Goal: Task Accomplishment & Management: Manage account settings

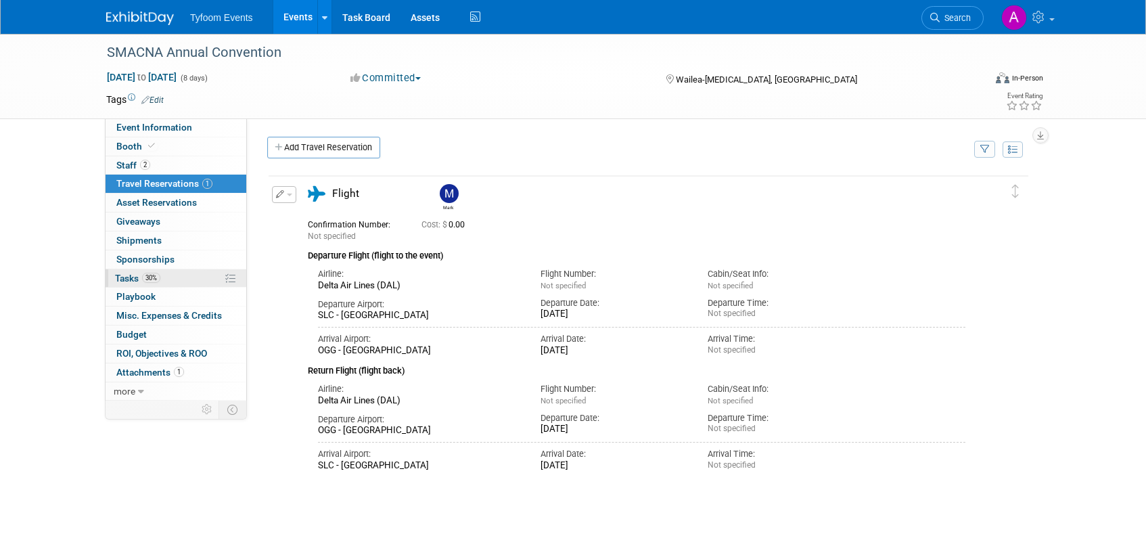
click at [137, 278] on span "Tasks 30%" at bounding box center [137, 278] width 45 height 11
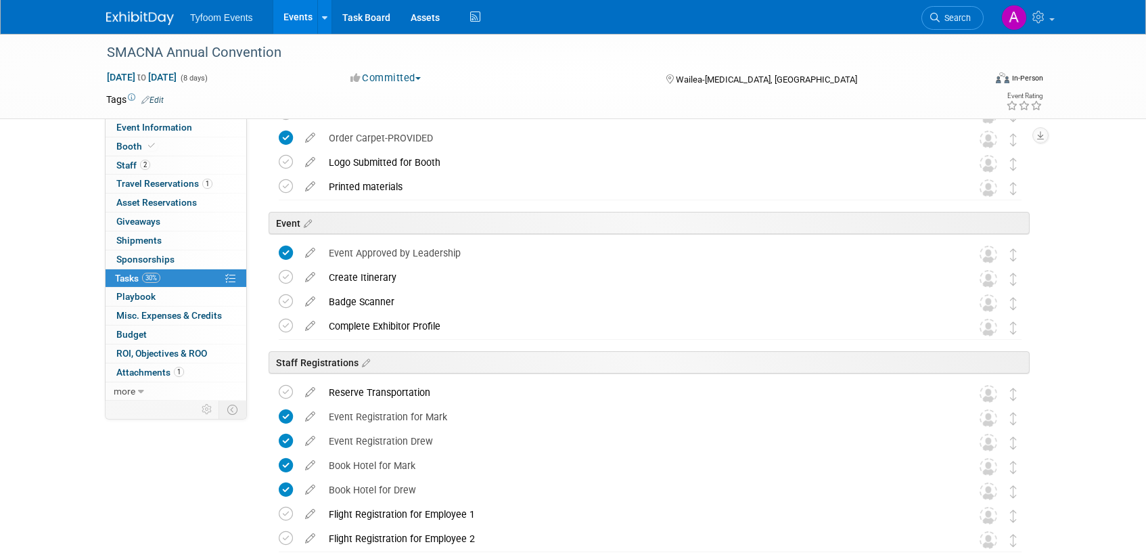
scroll to position [201, 0]
click at [286, 300] on icon at bounding box center [286, 301] width 14 height 14
click at [315, 302] on icon at bounding box center [310, 297] width 24 height 17
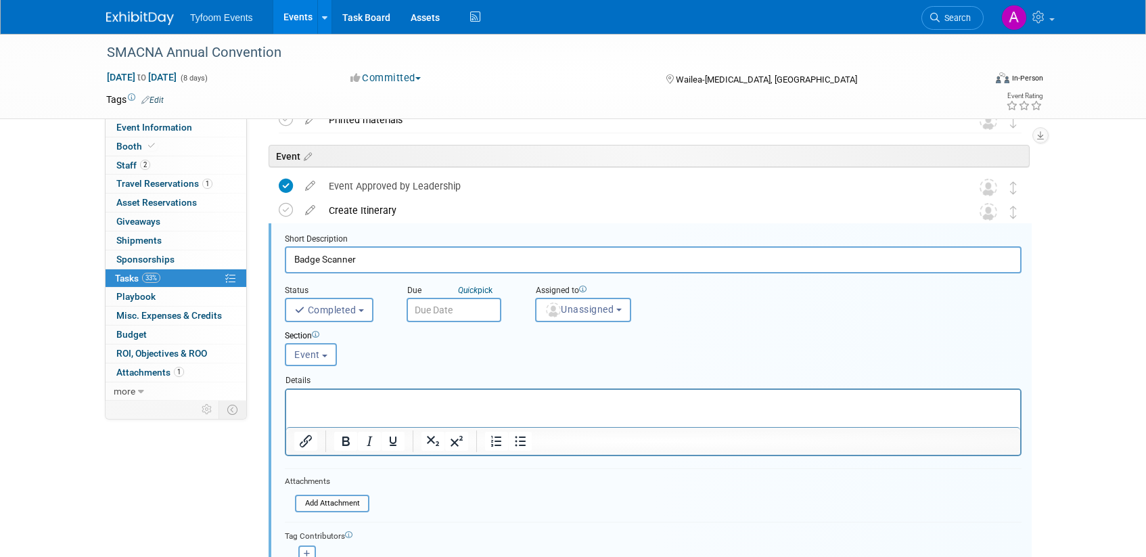
scroll to position [292, 0]
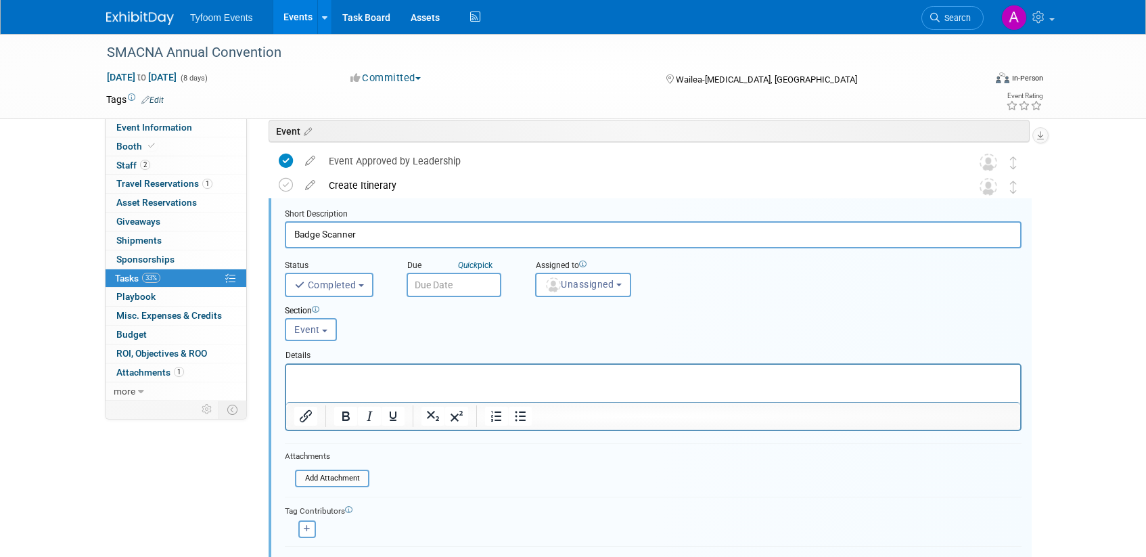
click at [380, 378] on p "Rich Text Area. Press ALT-0 for help." at bounding box center [653, 375] width 718 height 13
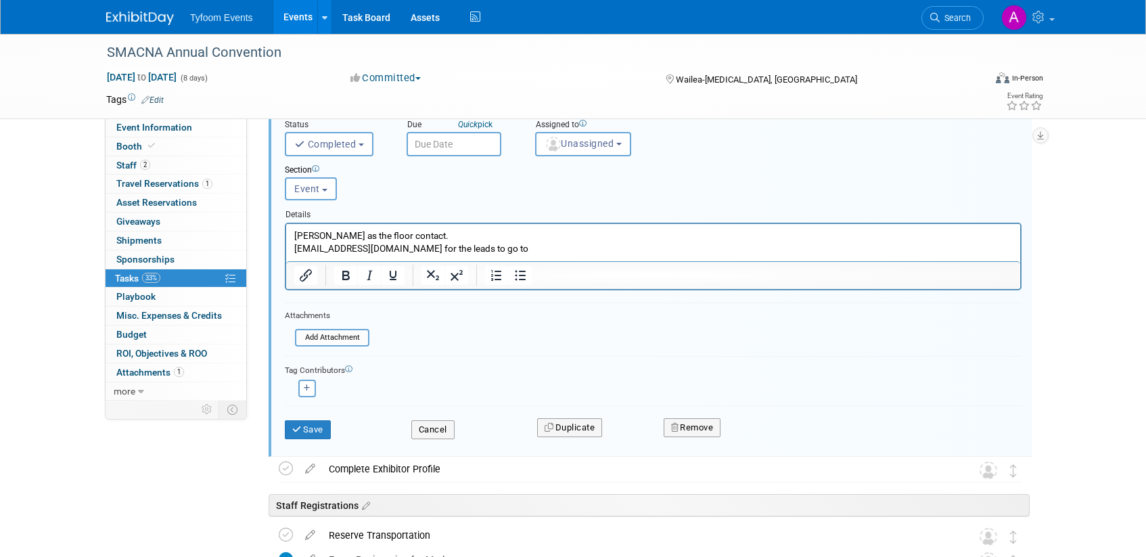
scroll to position [683, 0]
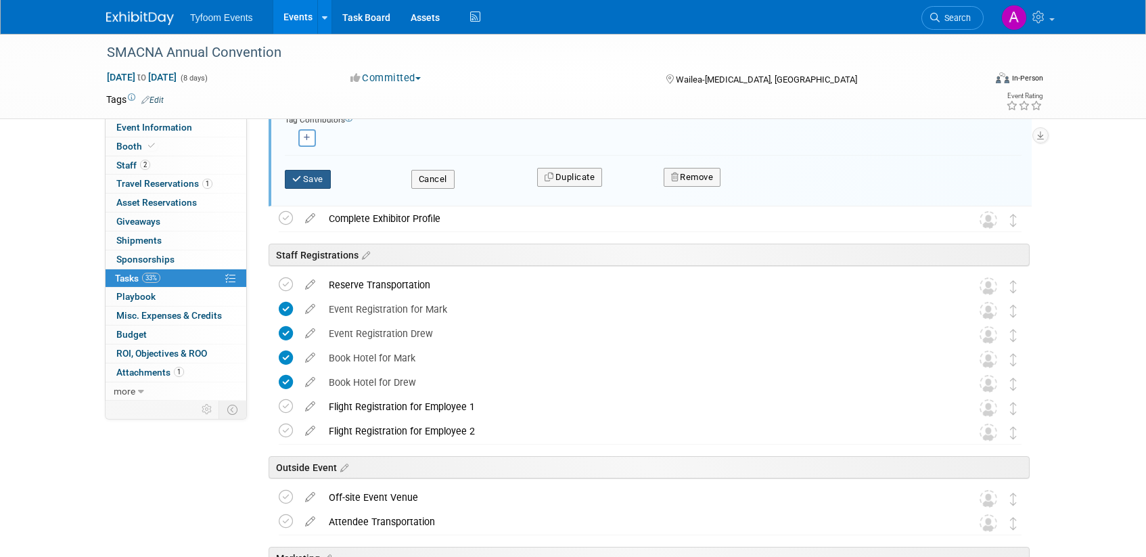
click at [293, 177] on icon "submit" at bounding box center [297, 179] width 11 height 9
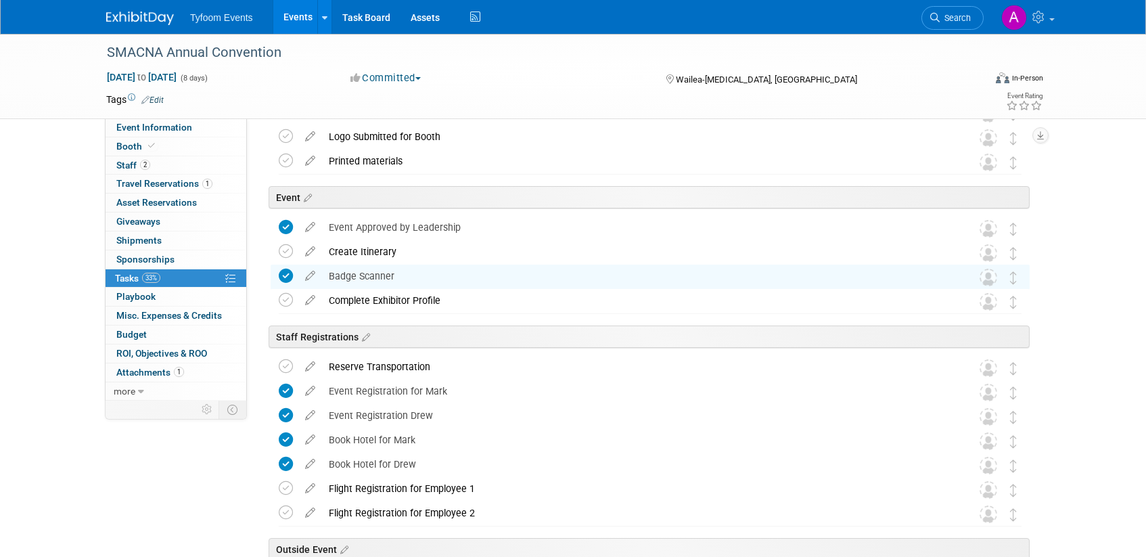
scroll to position [225, 0]
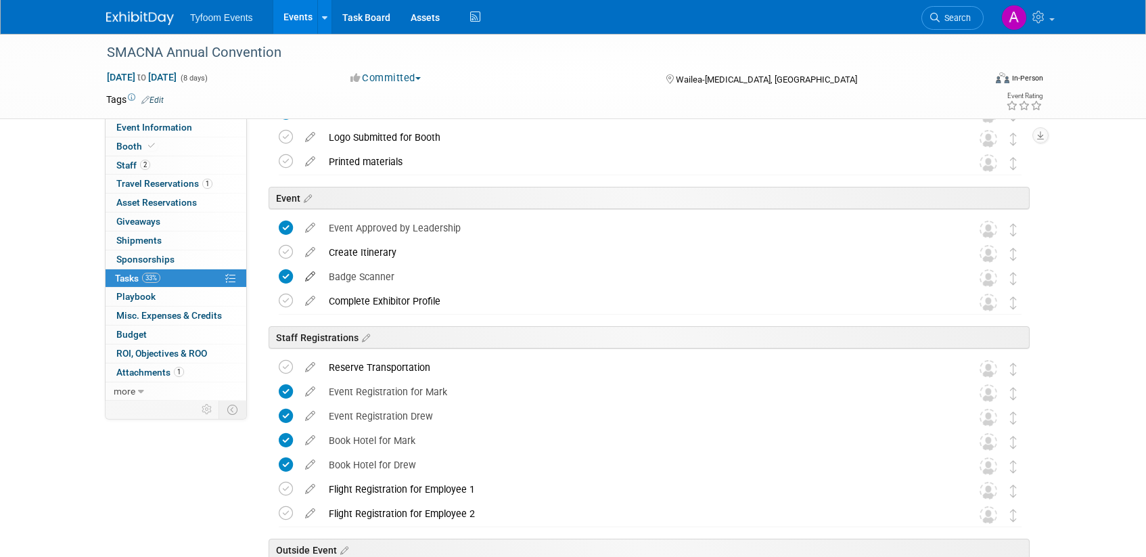
click at [315, 277] on icon at bounding box center [310, 273] width 24 height 17
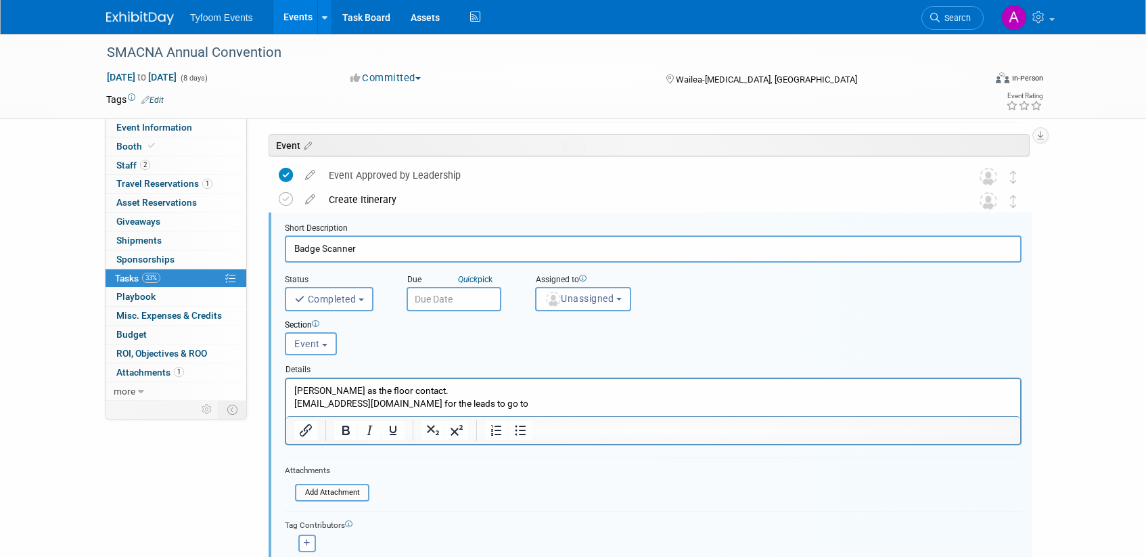
scroll to position [292, 0]
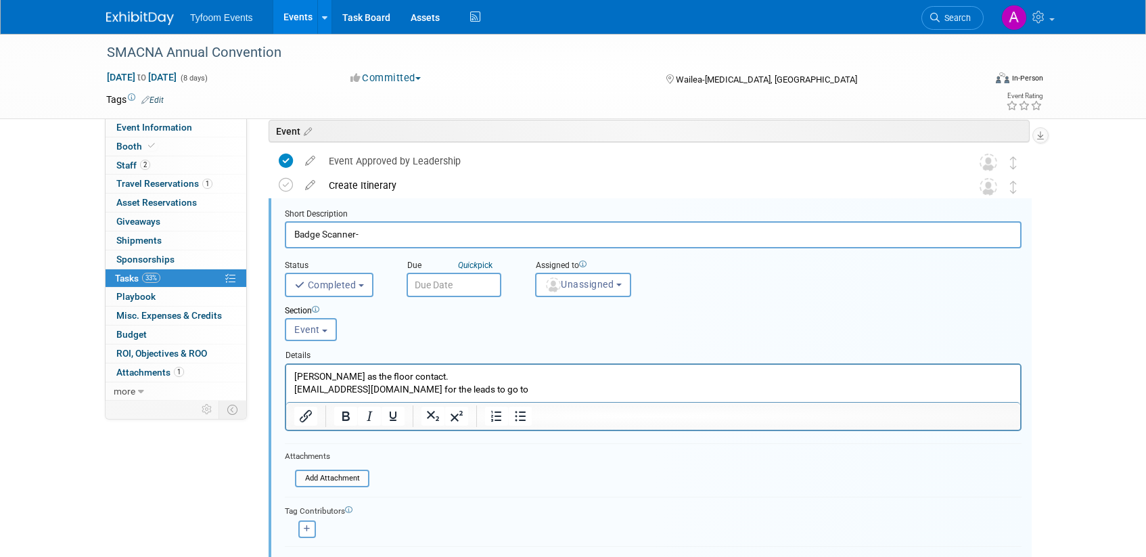
type input "Badge Scanner"
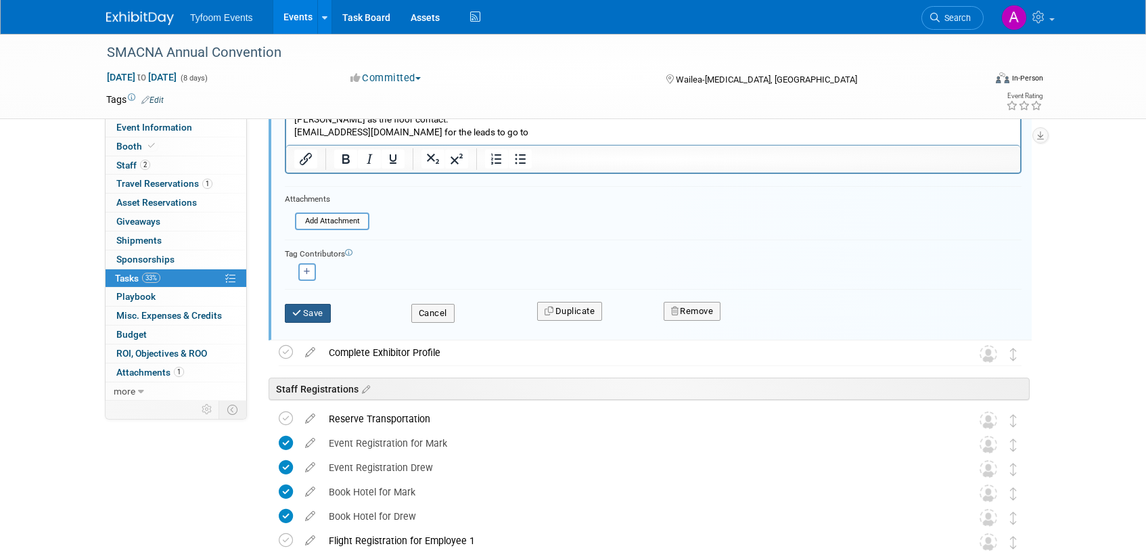
click at [308, 309] on button "Save" at bounding box center [308, 313] width 46 height 19
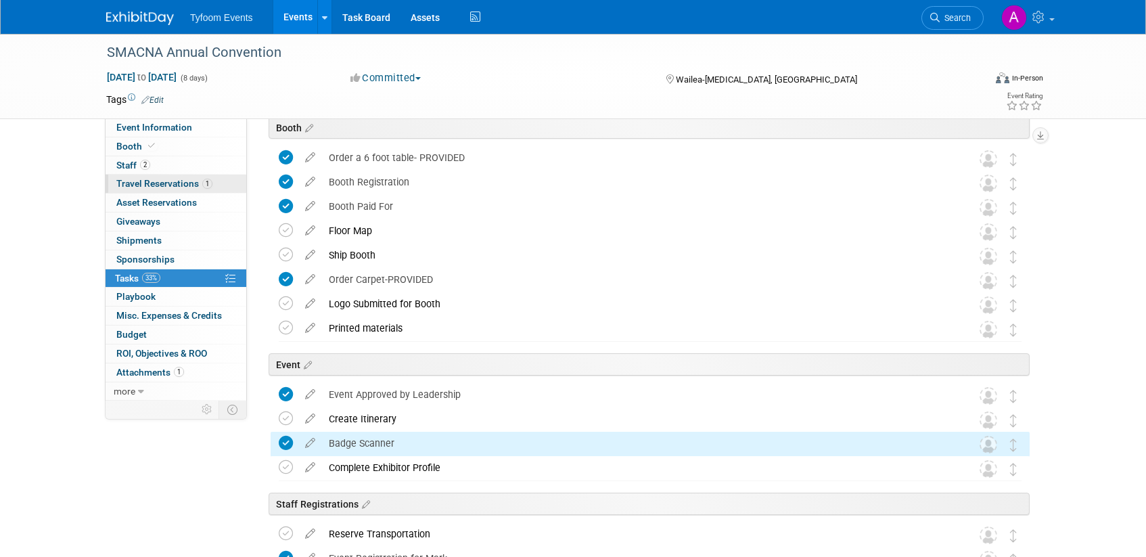
scroll to position [0, 0]
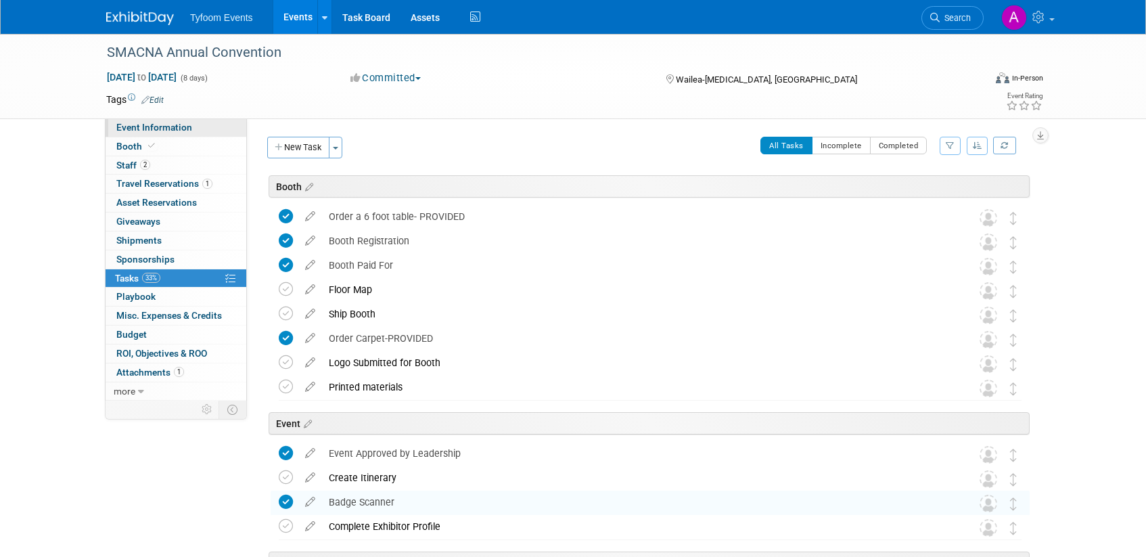
click at [176, 133] on link "Event Information" at bounding box center [176, 127] width 141 height 18
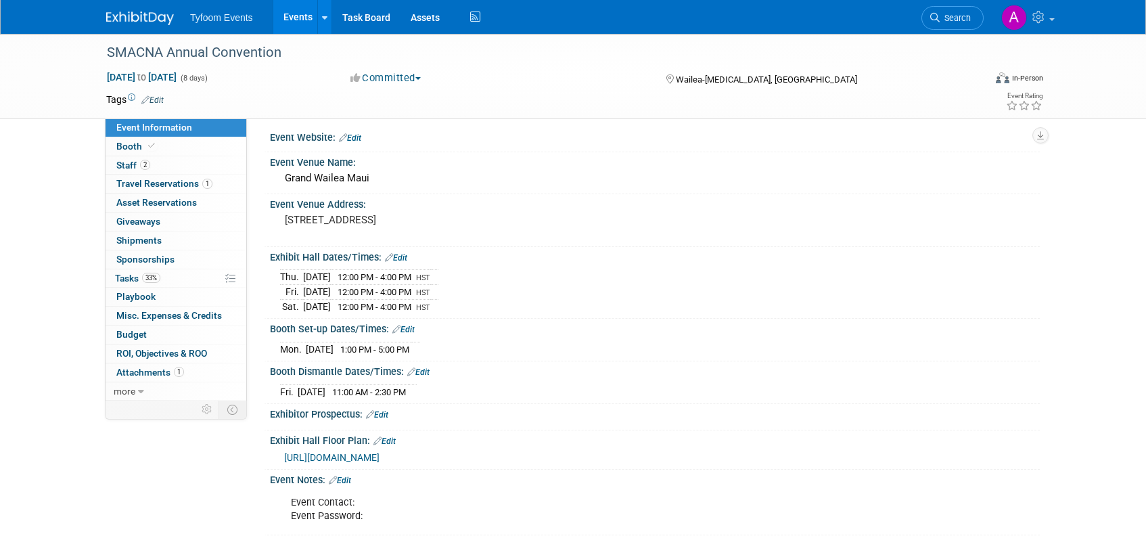
scroll to position [9, 0]
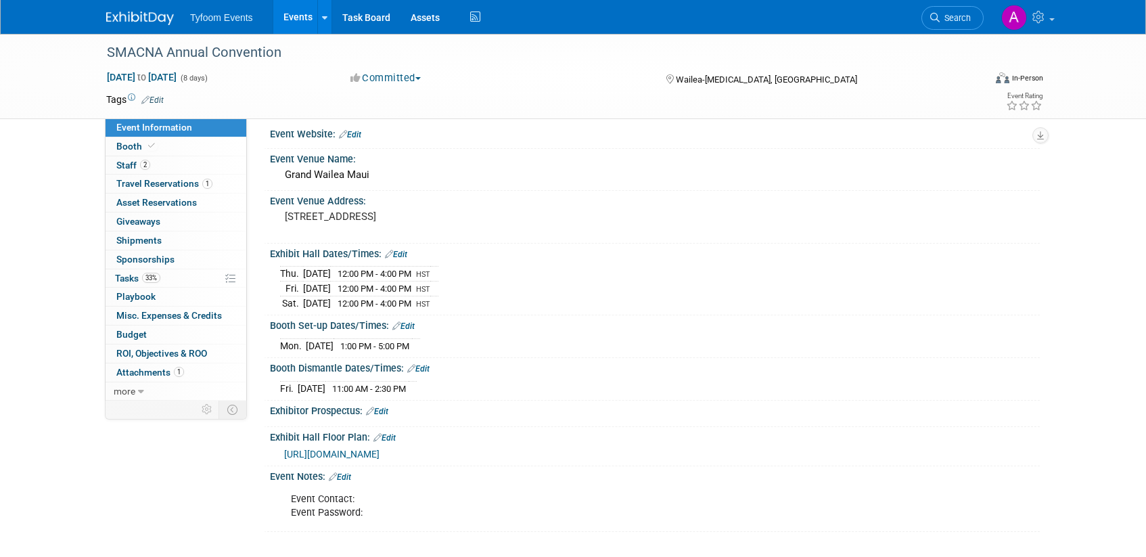
click at [351, 473] on link "Edit" at bounding box center [340, 476] width 22 height 9
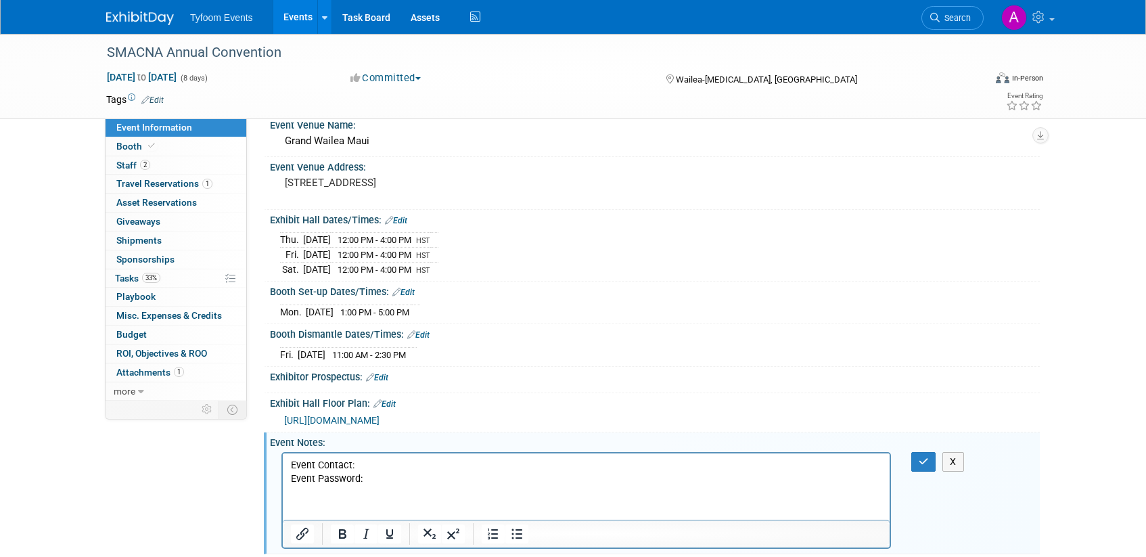
scroll to position [43, 0]
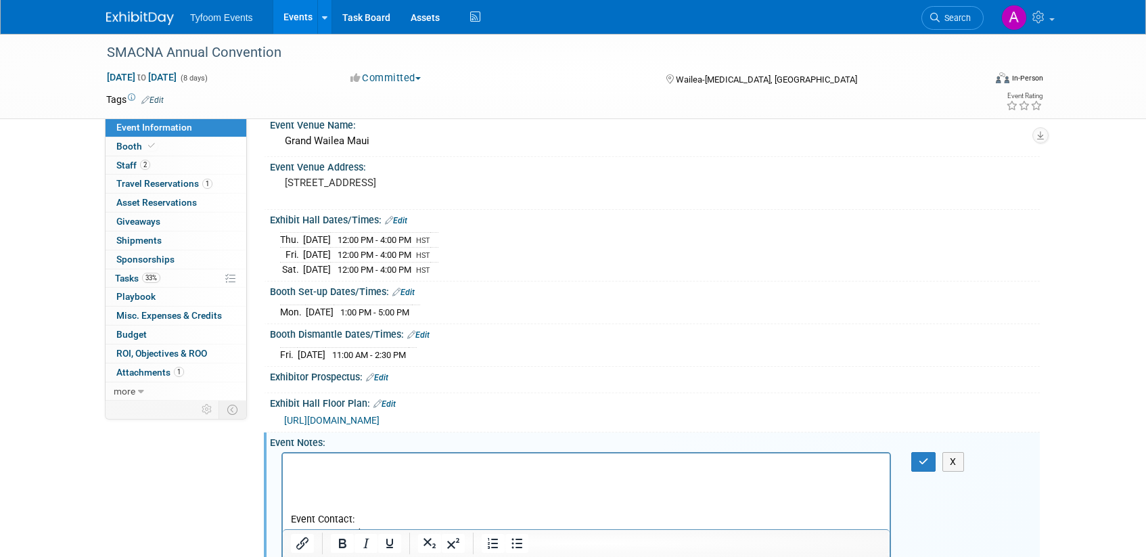
click at [302, 462] on p "Rich Text Area. Press ALT-0 for help." at bounding box center [586, 465] width 591 height 14
click at [375, 465] on p "Badge scanner bougth 9/12" at bounding box center [586, 465] width 591 height 14
click at [0, 0] on lt-span "boug ht" at bounding box center [0, 0] width 0 height 0
click at [468, 471] on p "Rich Text Area. Press ALT-0 for help." at bounding box center [586, 478] width 591 height 14
click at [923, 459] on icon "button" at bounding box center [923, 461] width 10 height 9
